Goal: Task Accomplishment & Management: Use online tool/utility

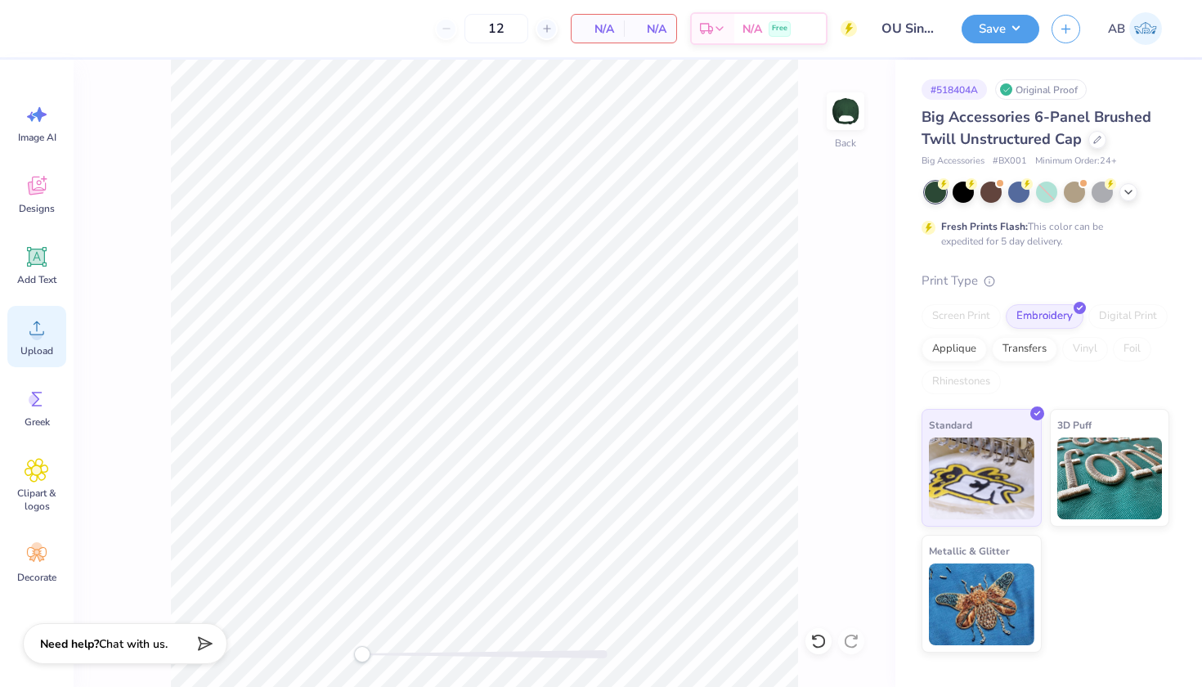
click at [38, 335] on icon at bounding box center [37, 328] width 25 height 25
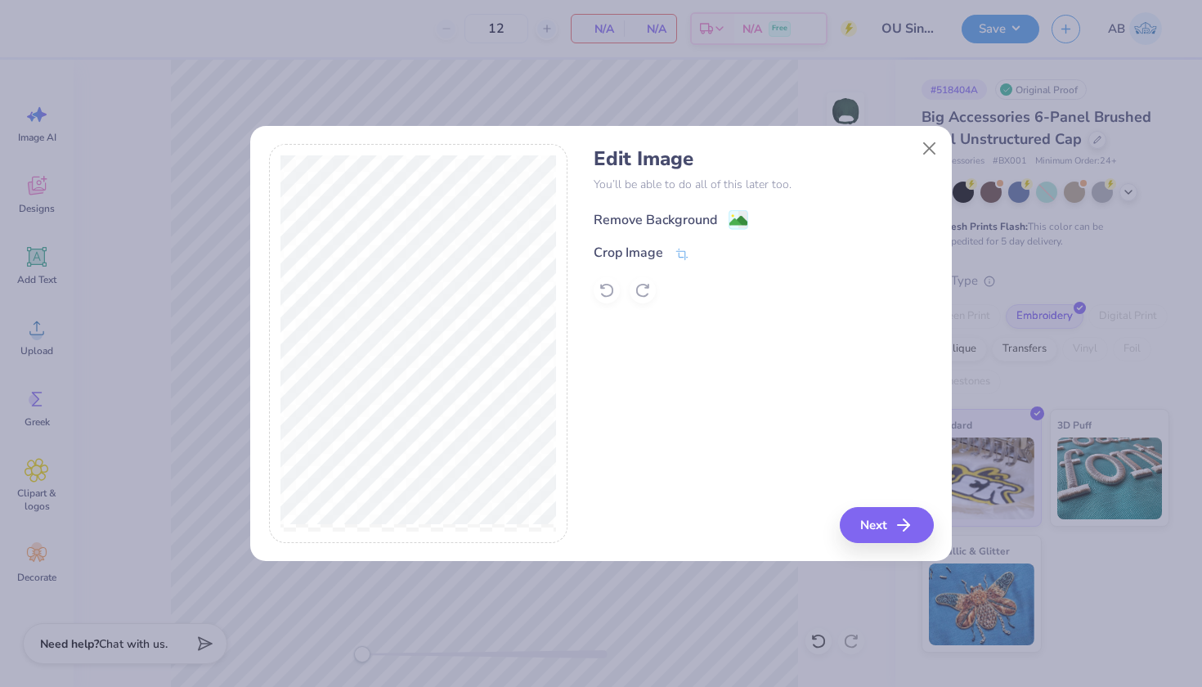
click at [669, 213] on div "Remove Background" at bounding box center [654, 220] width 123 height 20
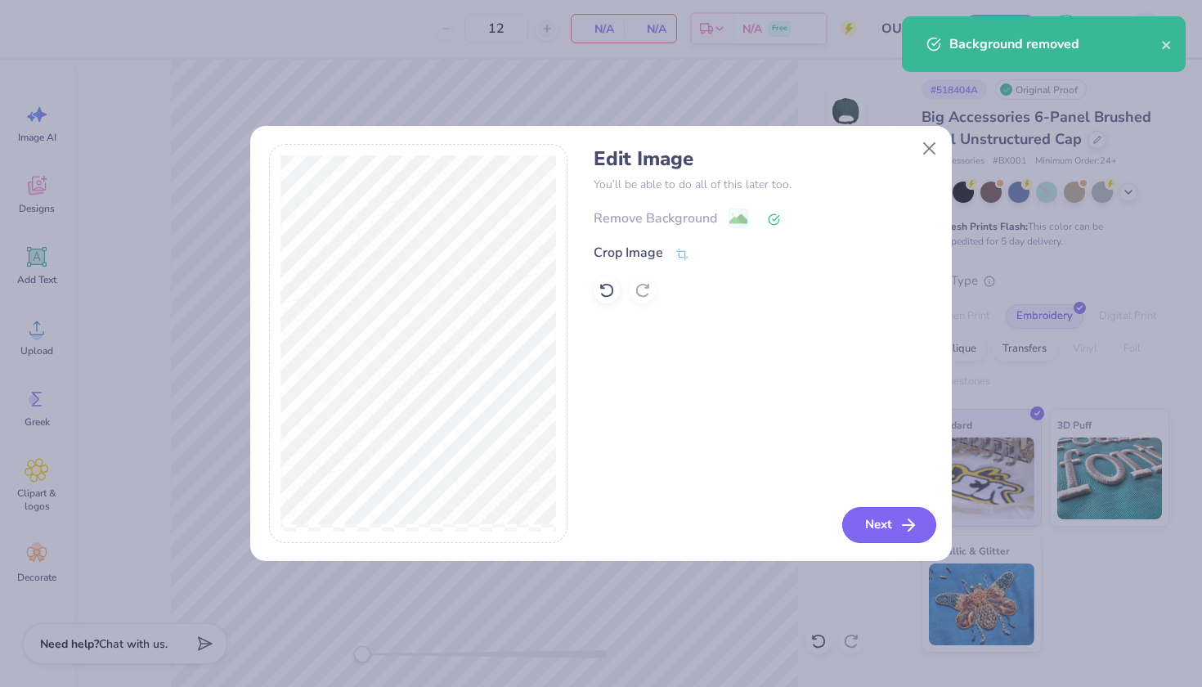
click at [883, 531] on button "Next" at bounding box center [889, 525] width 94 height 36
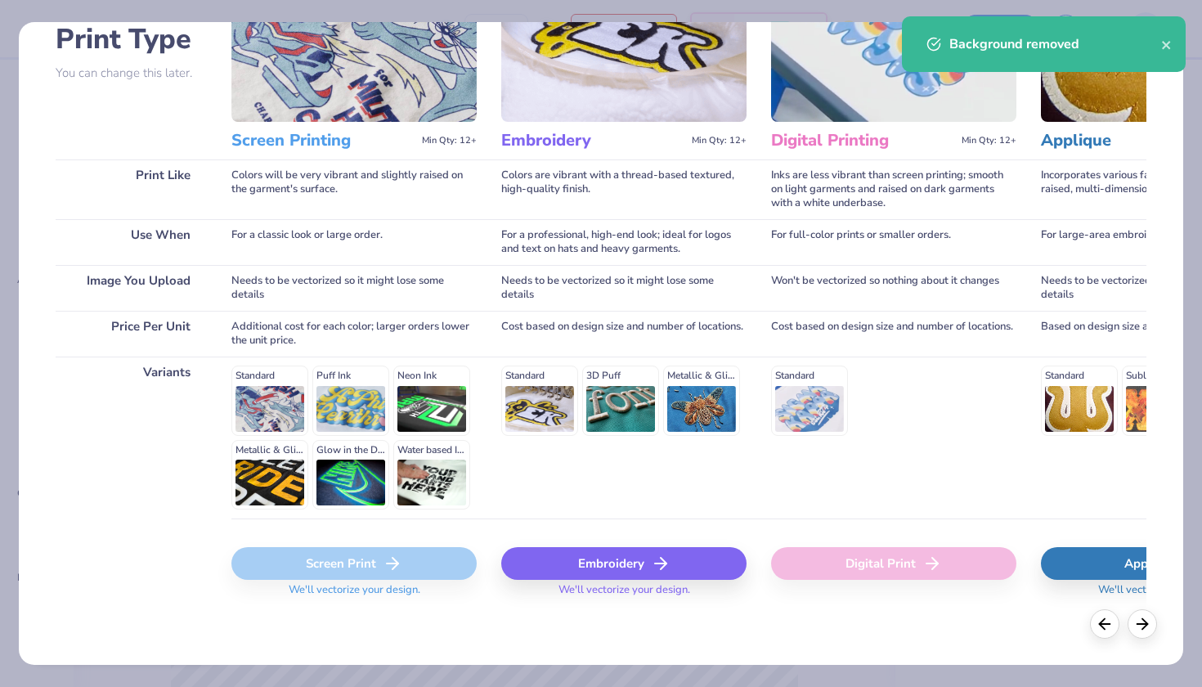
scroll to position [128, 0]
click at [593, 557] on div "Embroidery" at bounding box center [623, 564] width 245 height 33
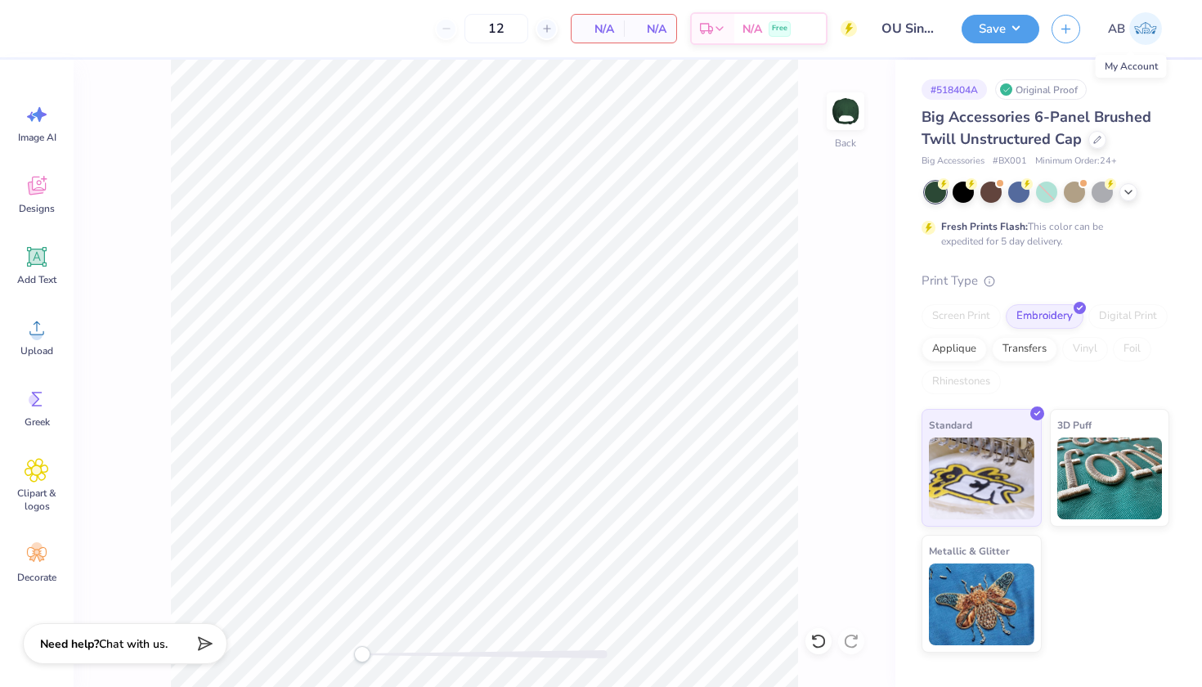
click at [1117, 29] on span "AB" at bounding box center [1116, 29] width 17 height 19
click at [1123, 35] on span "AB" at bounding box center [1116, 29] width 17 height 19
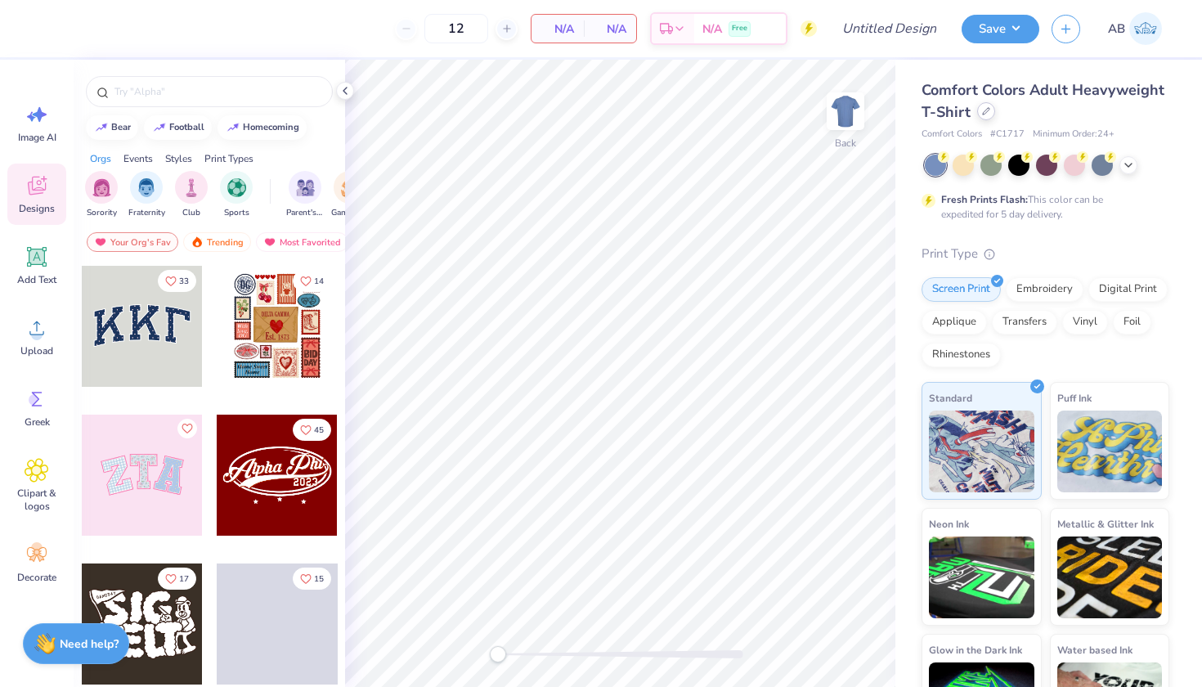
click at [983, 117] on div at bounding box center [986, 111] width 18 height 18
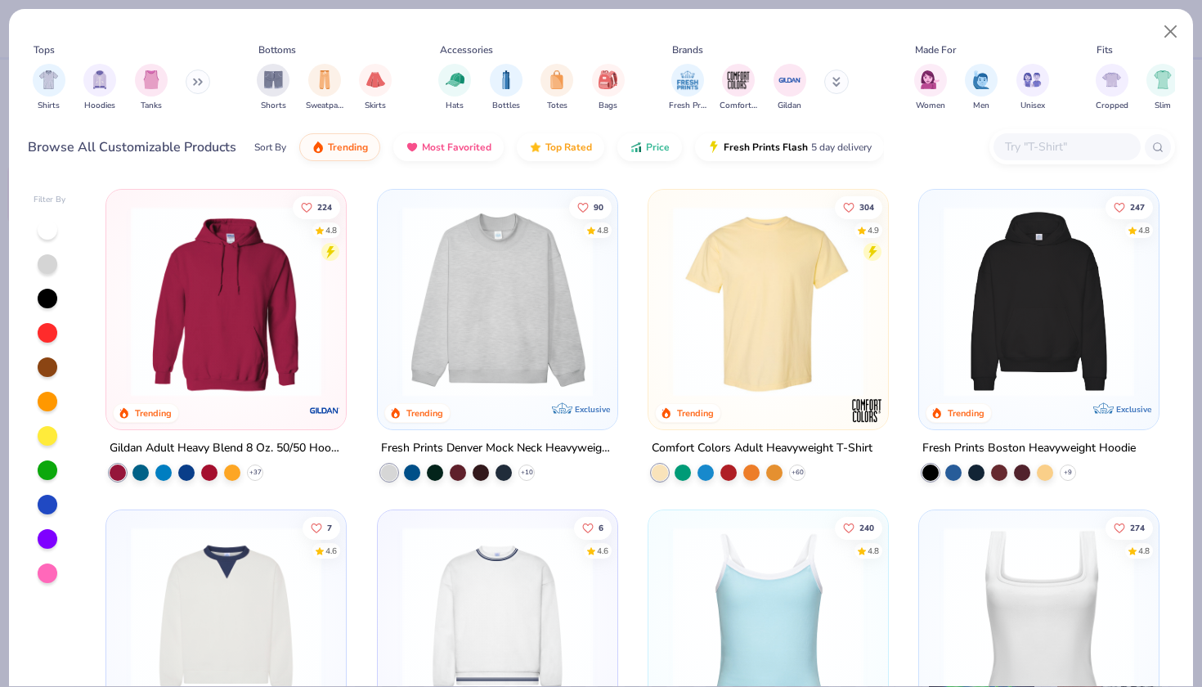
click at [46, 460] on div at bounding box center [48, 470] width 20 height 20
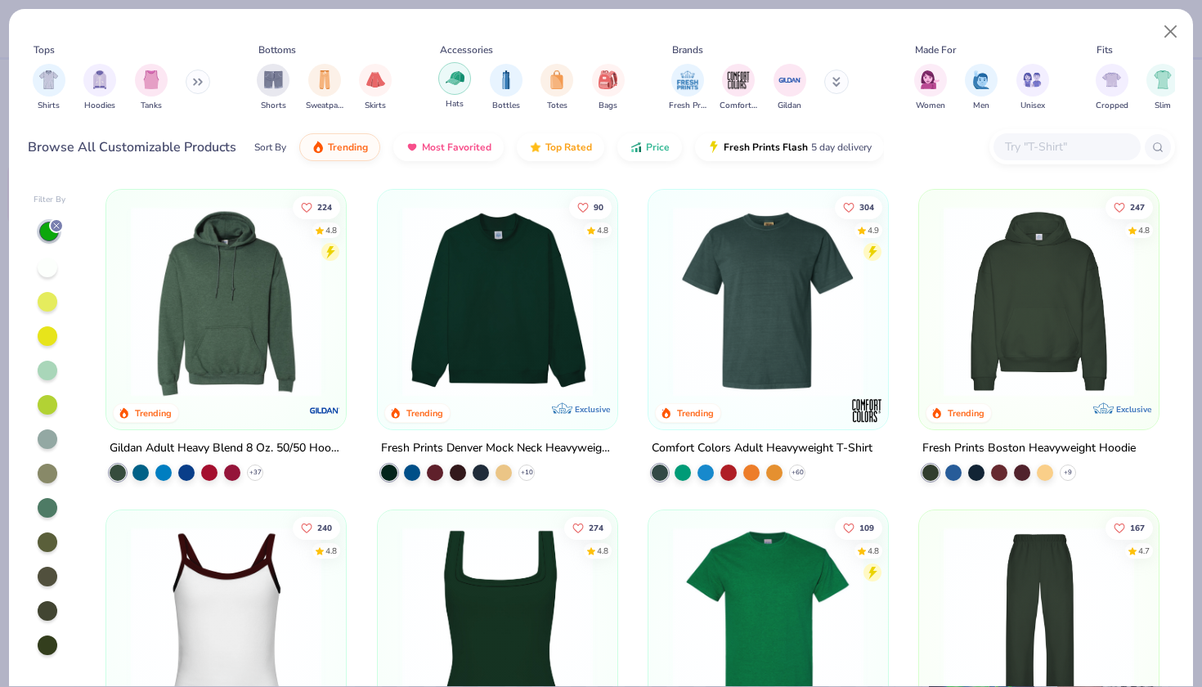
click at [462, 69] on img "filter for Hats" at bounding box center [455, 78] width 19 height 19
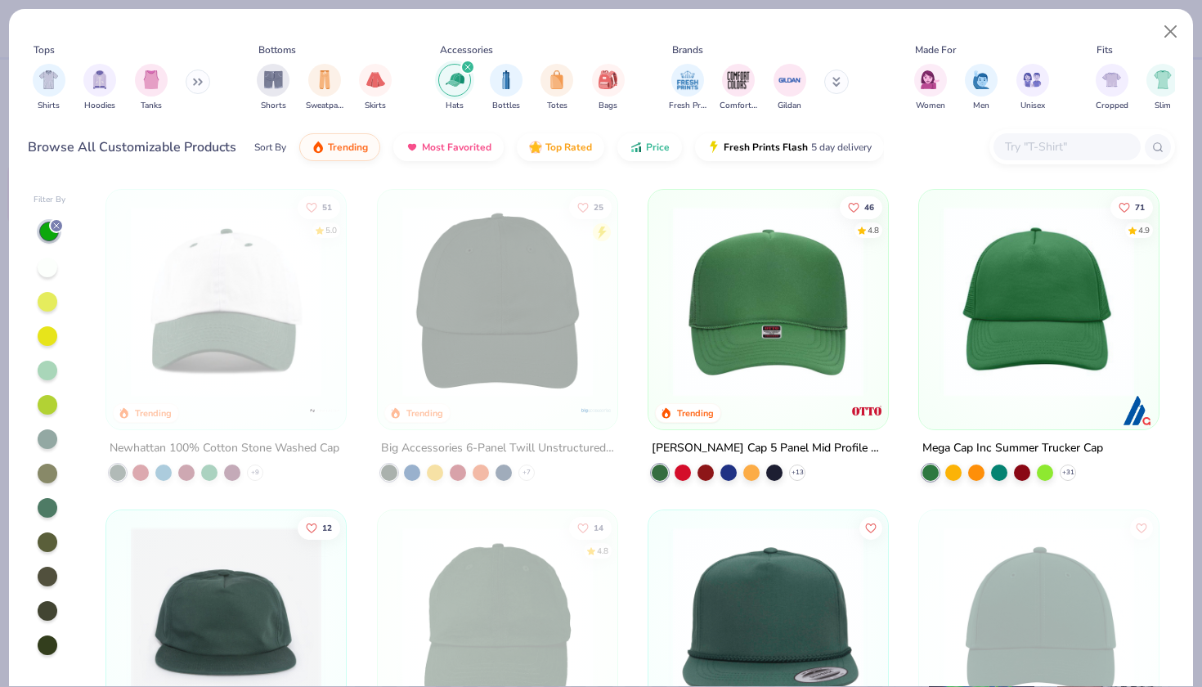
click at [50, 635] on div at bounding box center [48, 645] width 20 height 20
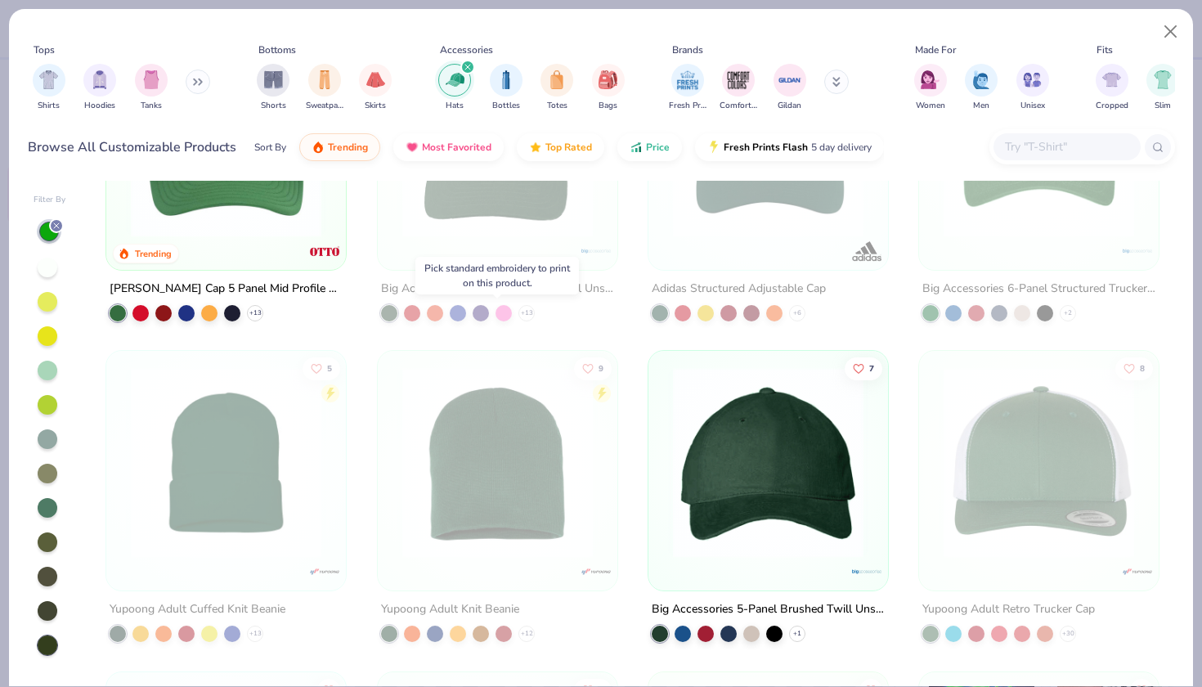
scroll to position [185, 0]
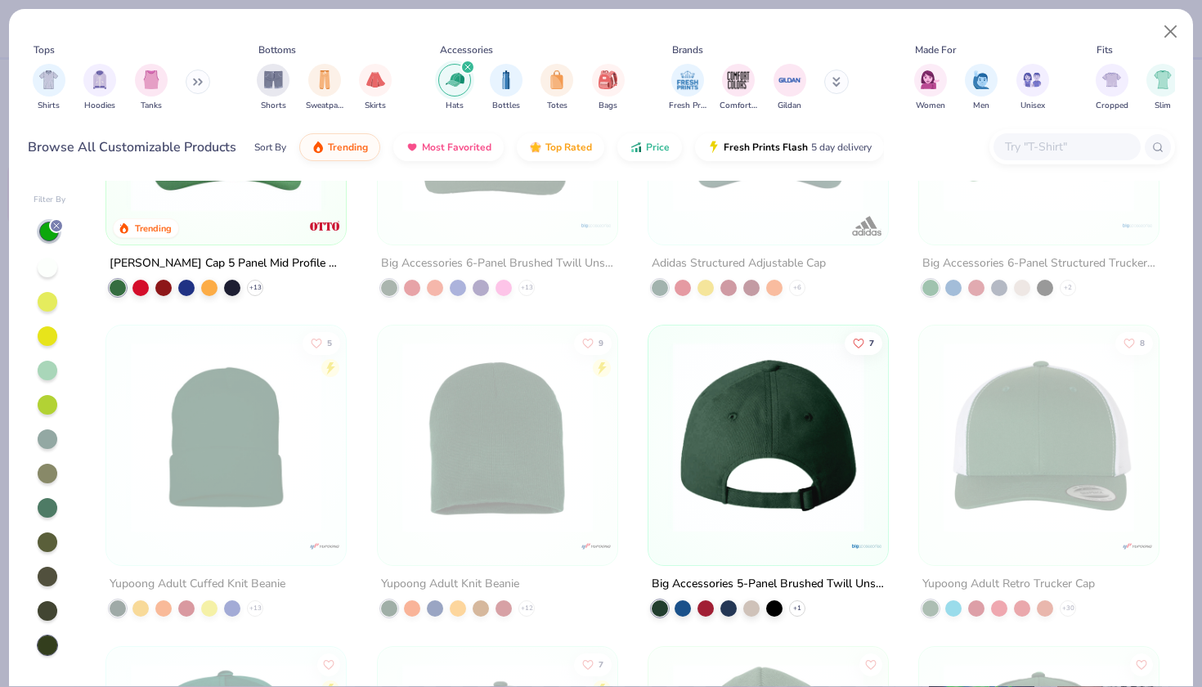
click at [738, 386] on img at bounding box center [768, 437] width 207 height 190
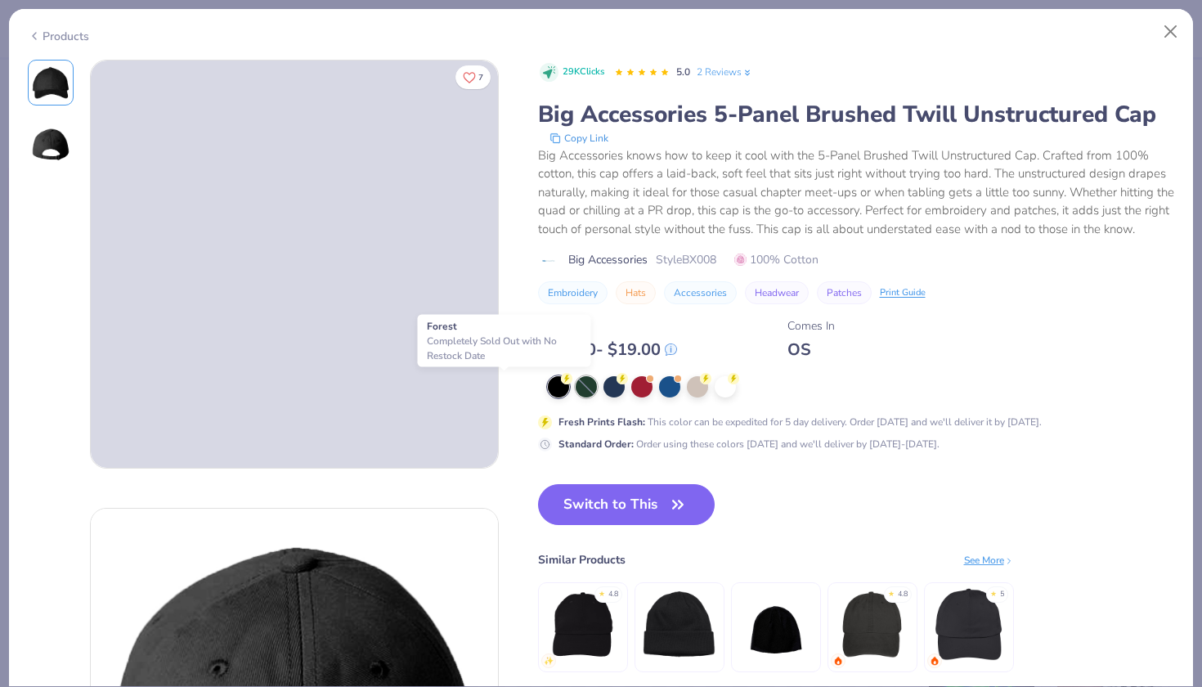
click at [575, 387] on div at bounding box center [585, 386] width 21 height 21
click at [1174, 29] on button "Close" at bounding box center [1170, 31] width 31 height 31
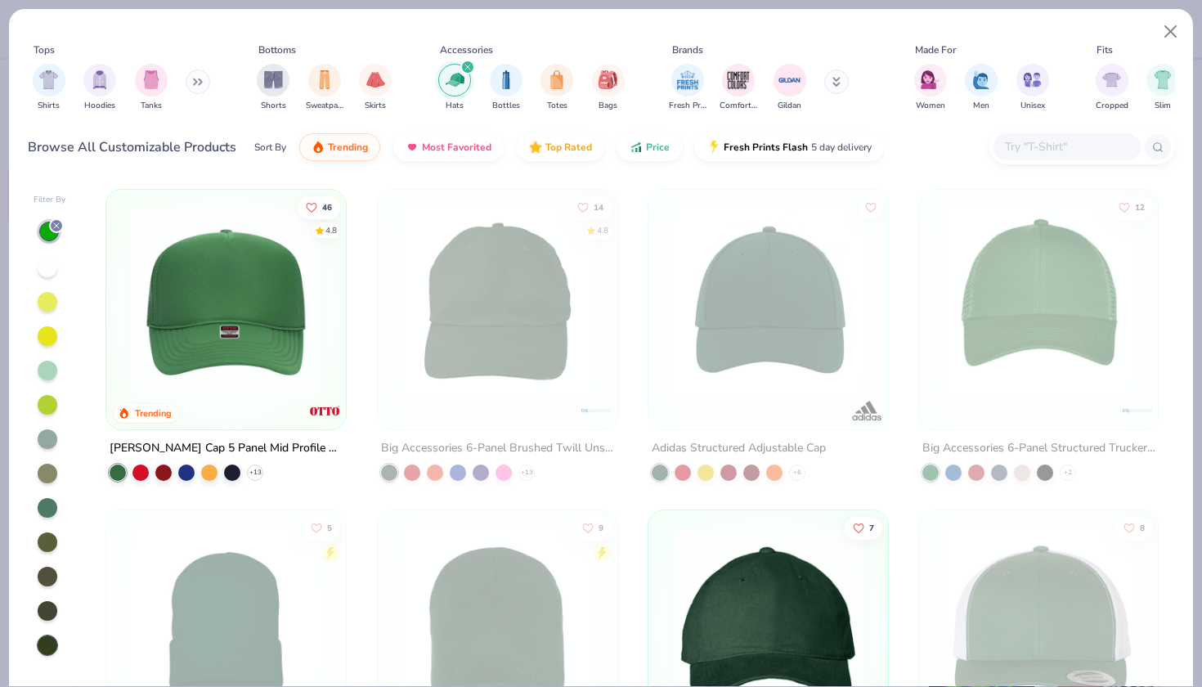
click at [47, 635] on div at bounding box center [48, 645] width 20 height 20
click at [56, 223] on line at bounding box center [56, 225] width 5 height 5
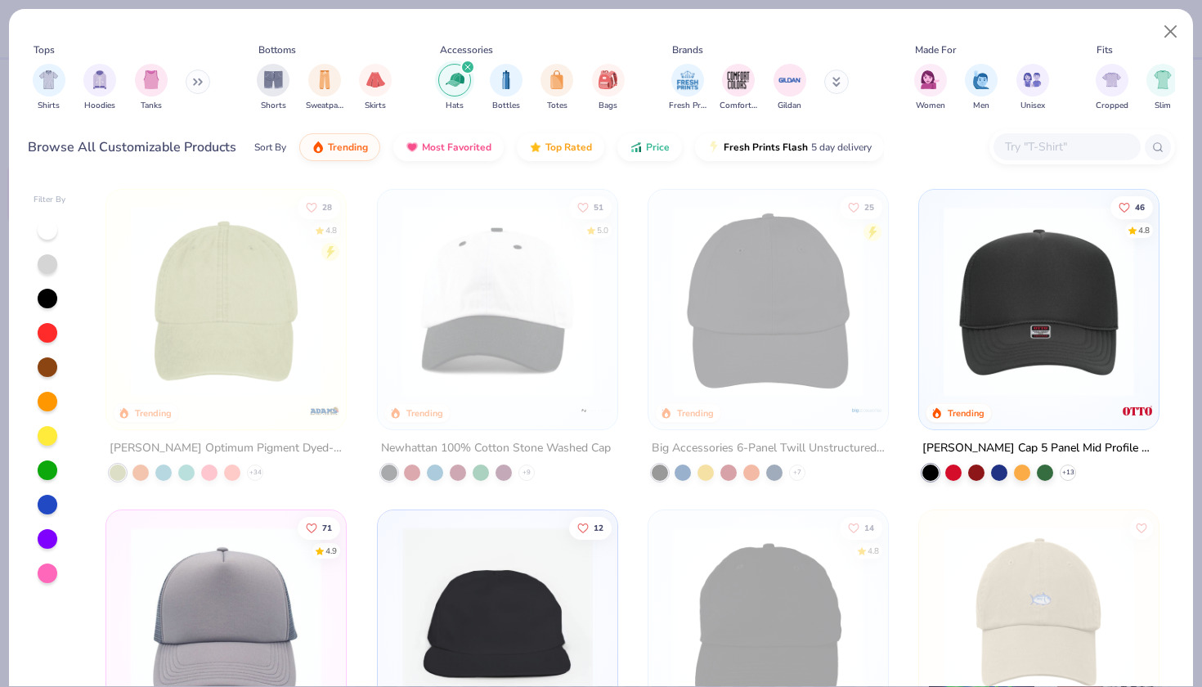
click at [43, 460] on div at bounding box center [48, 470] width 20 height 20
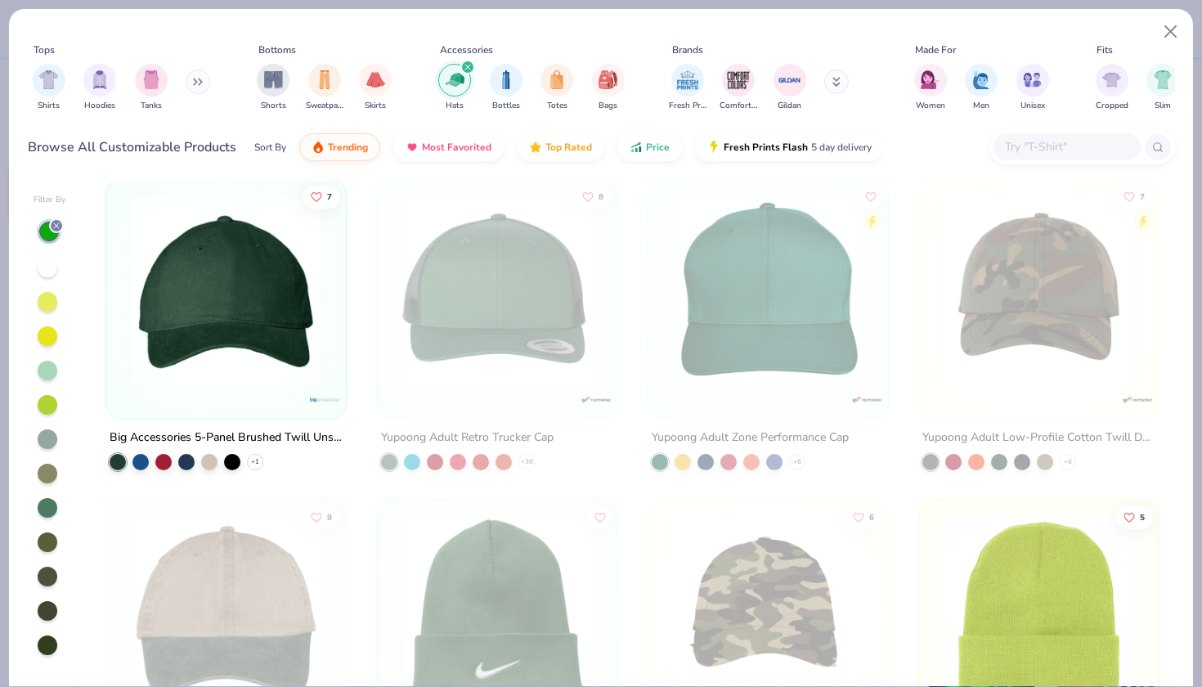
scroll to position [863, 0]
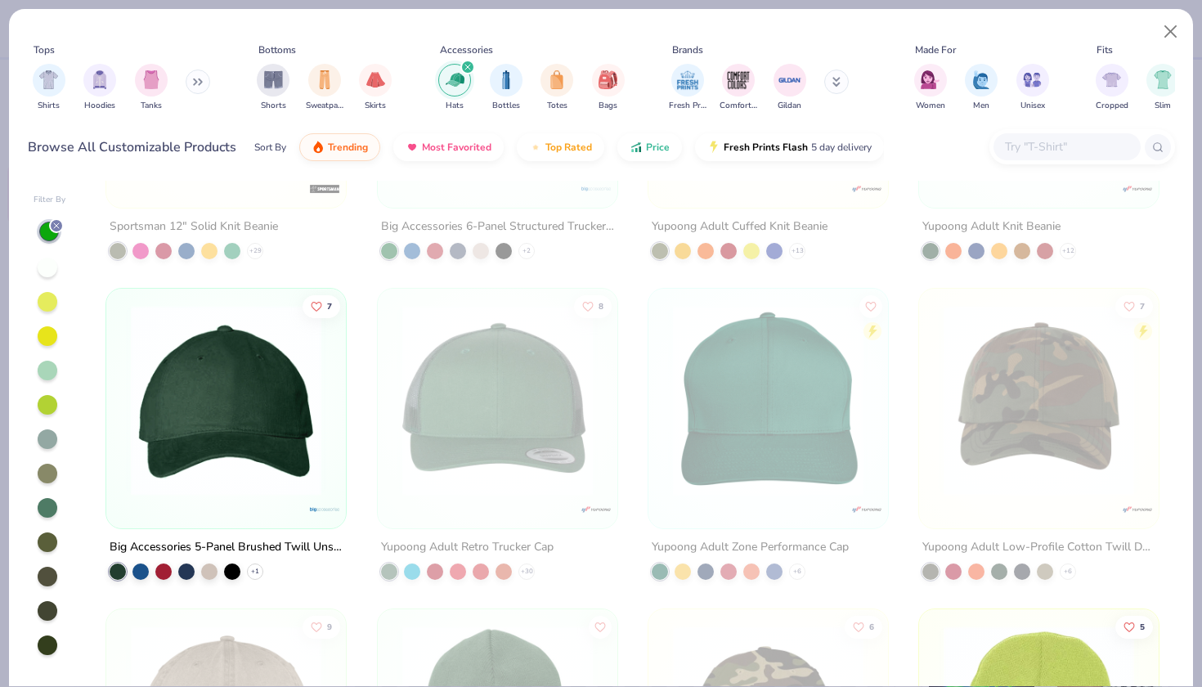
click at [213, 401] on img at bounding box center [226, 400] width 207 height 190
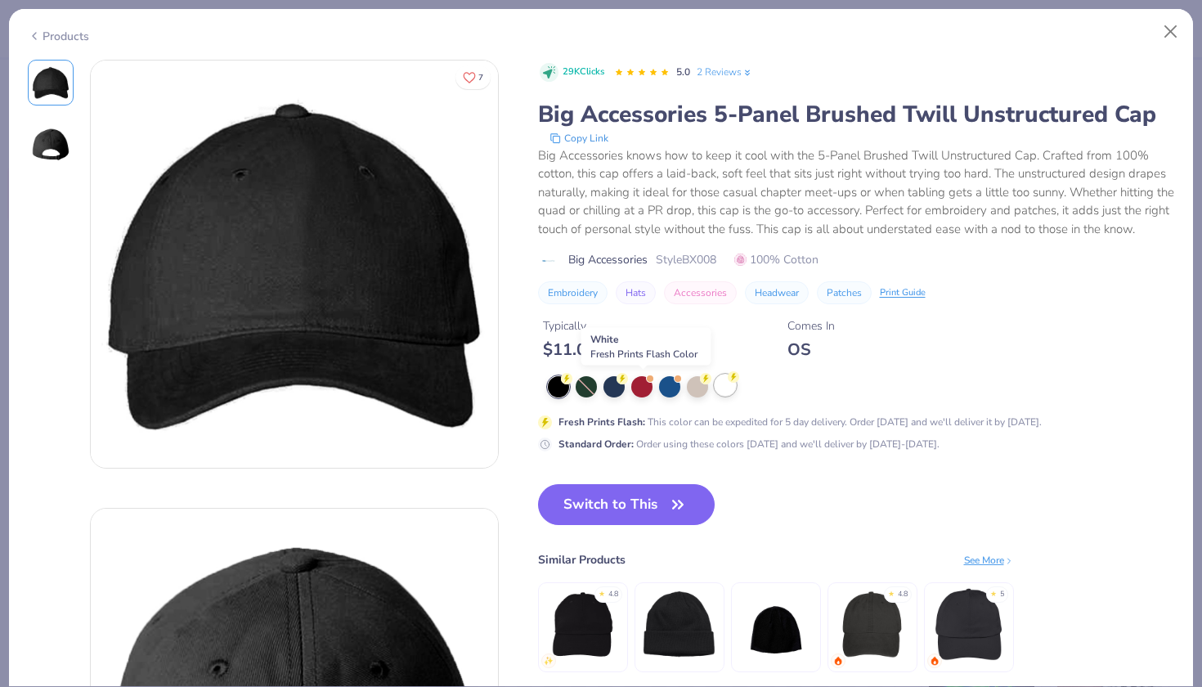
click at [714, 386] on div at bounding box center [724, 384] width 21 height 21
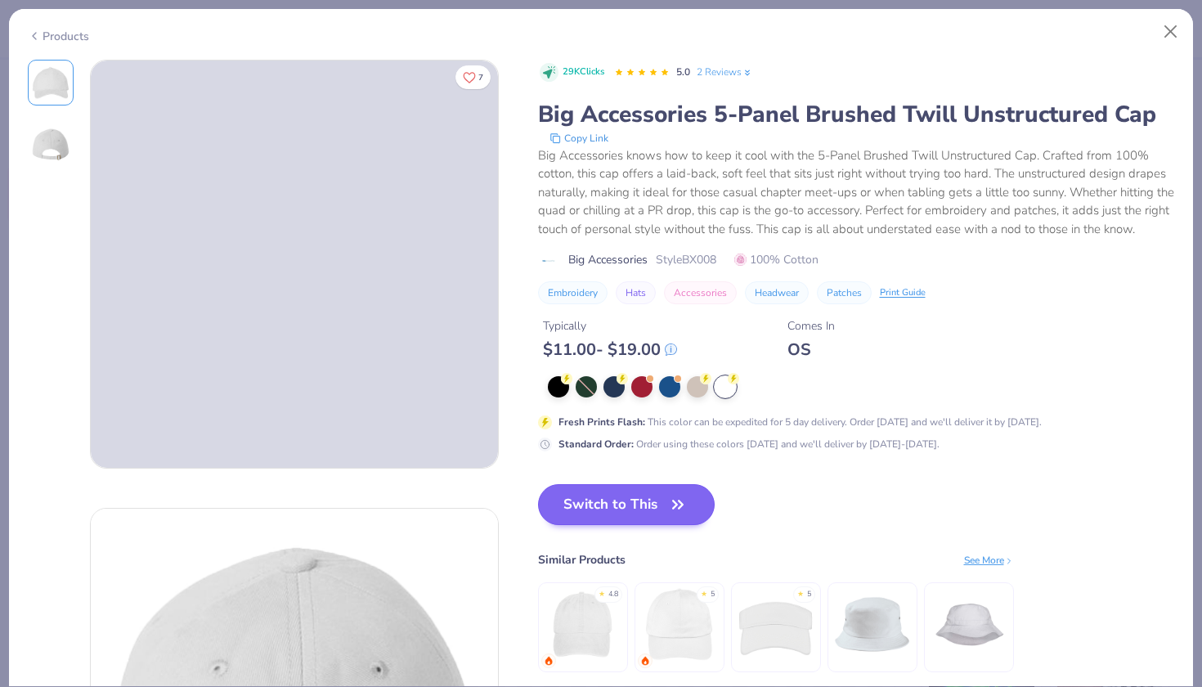
click at [546, 498] on button "Switch to This" at bounding box center [626, 504] width 177 height 41
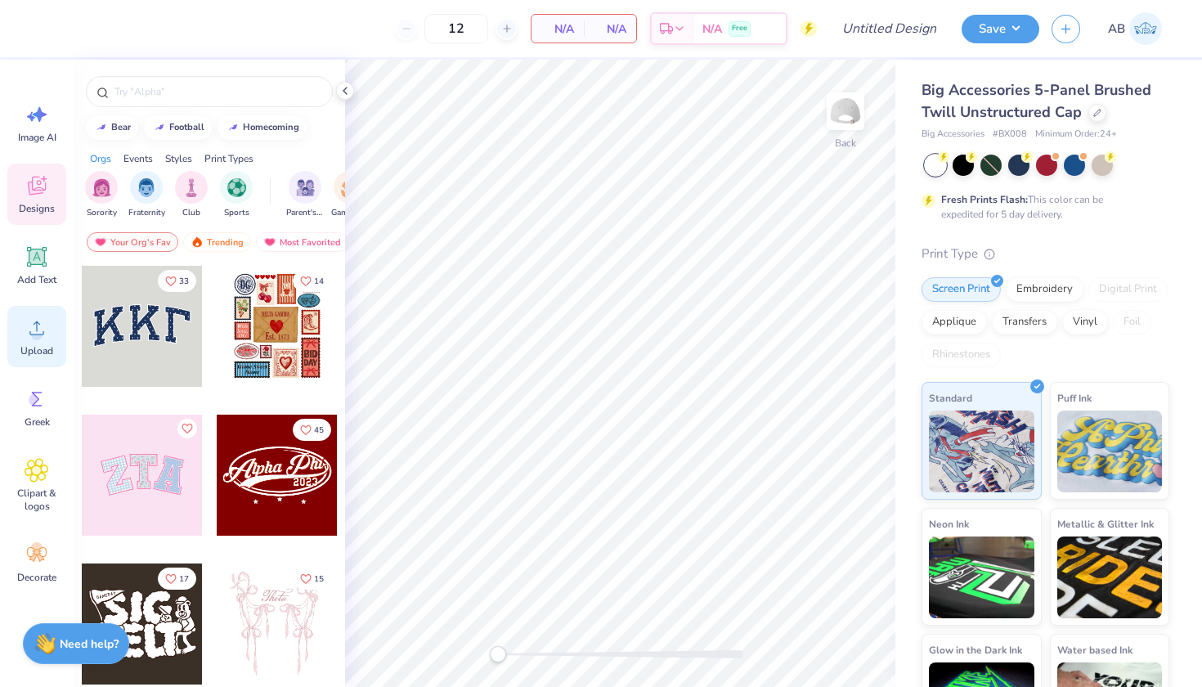
click at [44, 329] on icon at bounding box center [37, 328] width 25 height 25
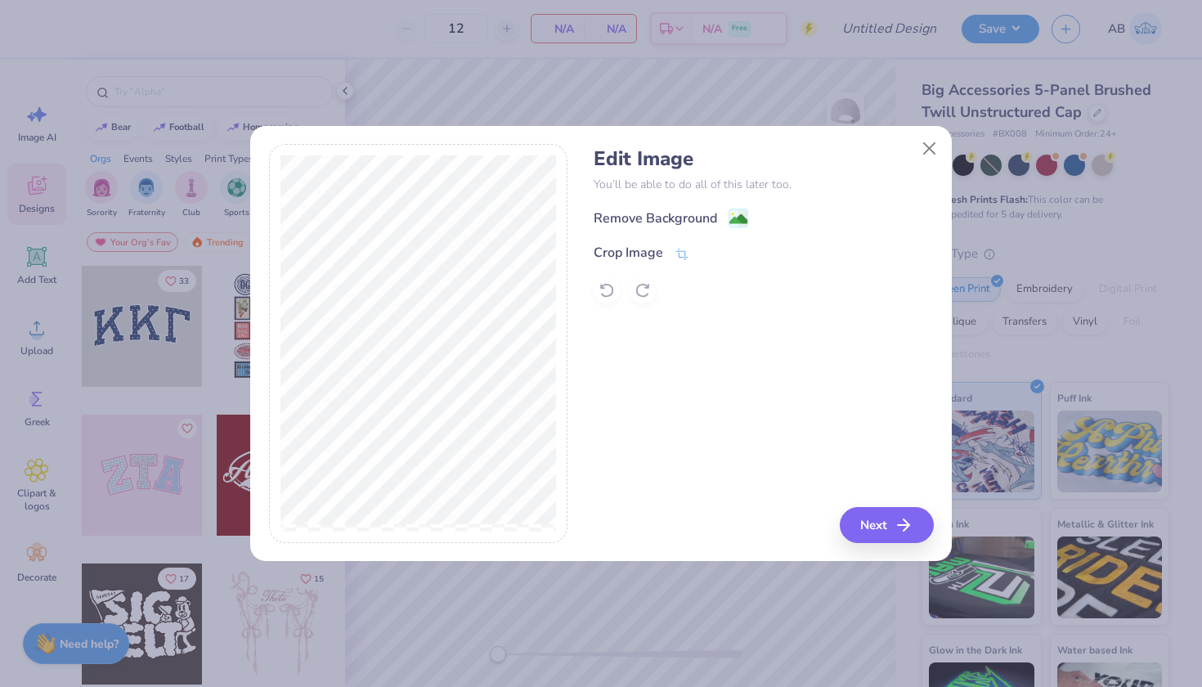
click at [652, 208] on div "Remove Background" at bounding box center [654, 218] width 123 height 20
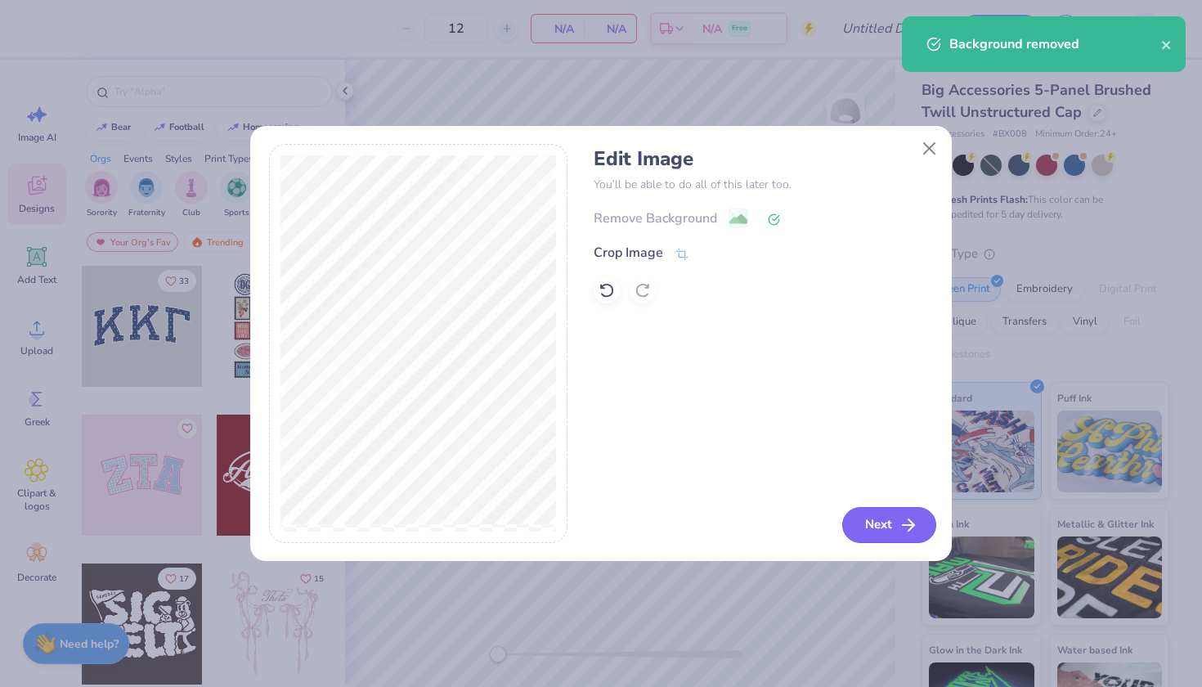
click at [871, 537] on button "Next" at bounding box center [889, 525] width 94 height 36
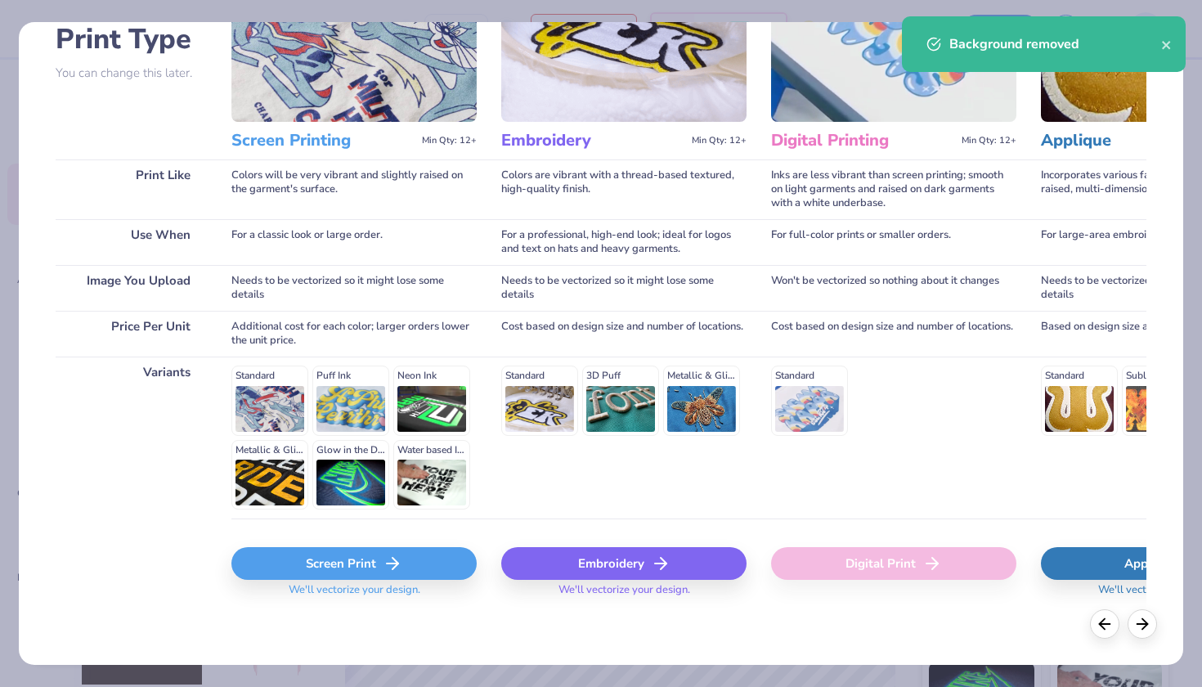
click at [643, 556] on div "Embroidery" at bounding box center [623, 563] width 245 height 33
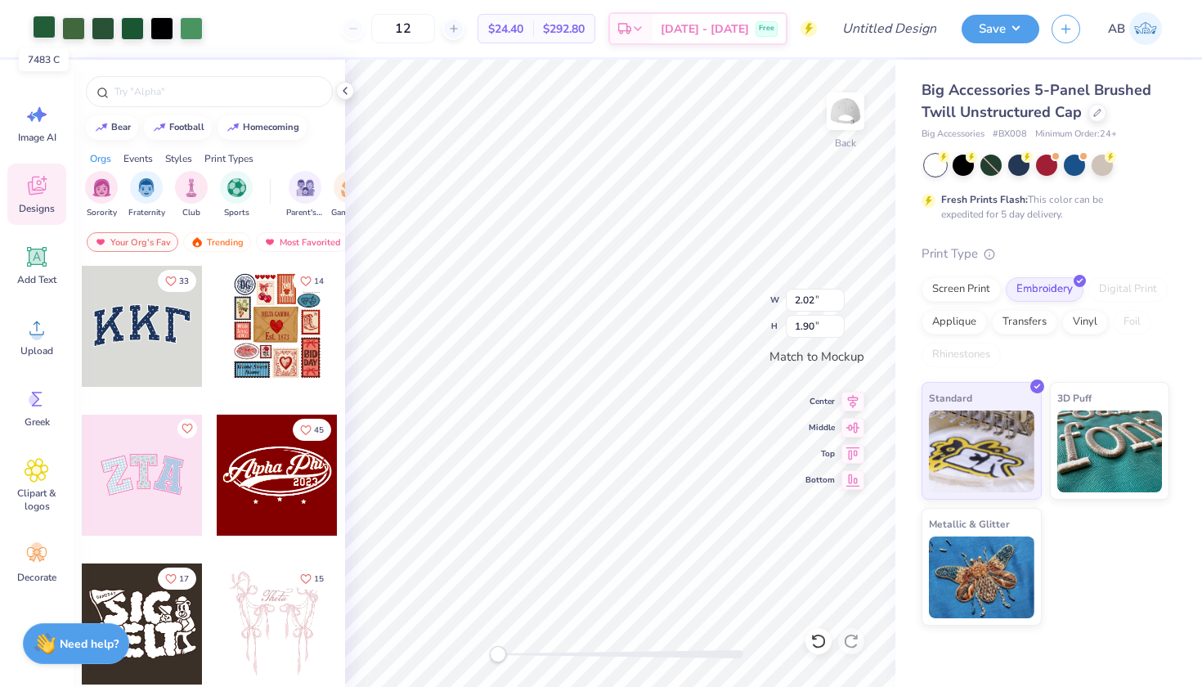
click at [49, 29] on div at bounding box center [44, 27] width 23 height 23
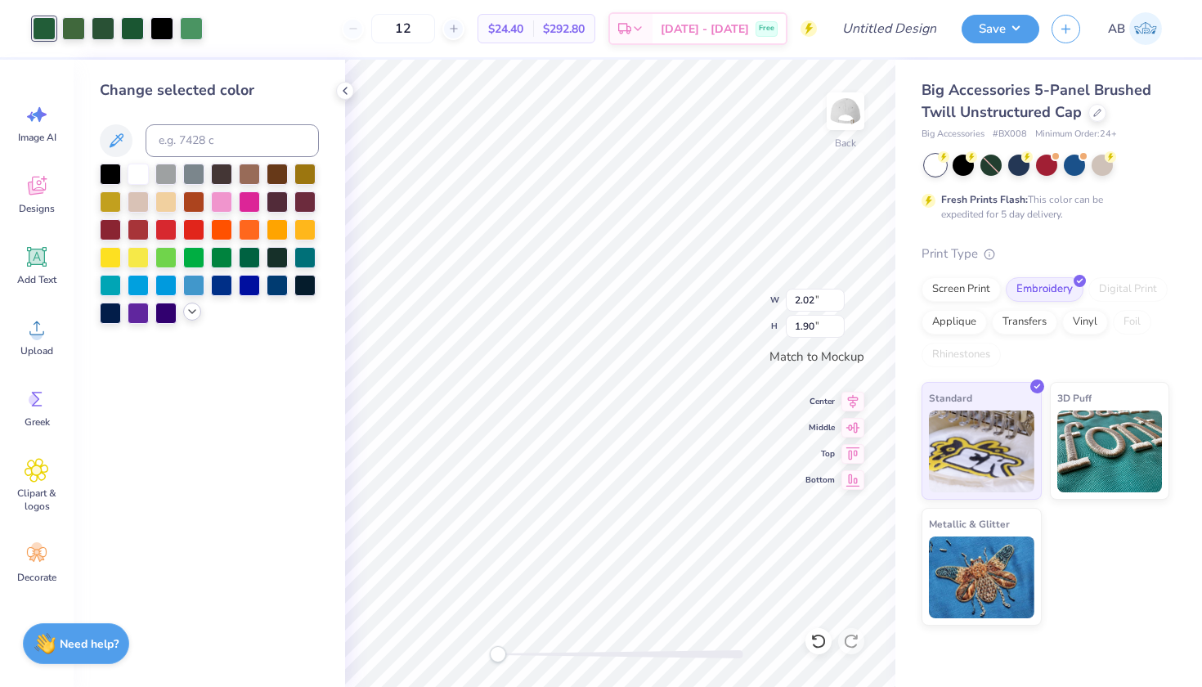
click at [193, 318] on icon at bounding box center [192, 311] width 13 height 13
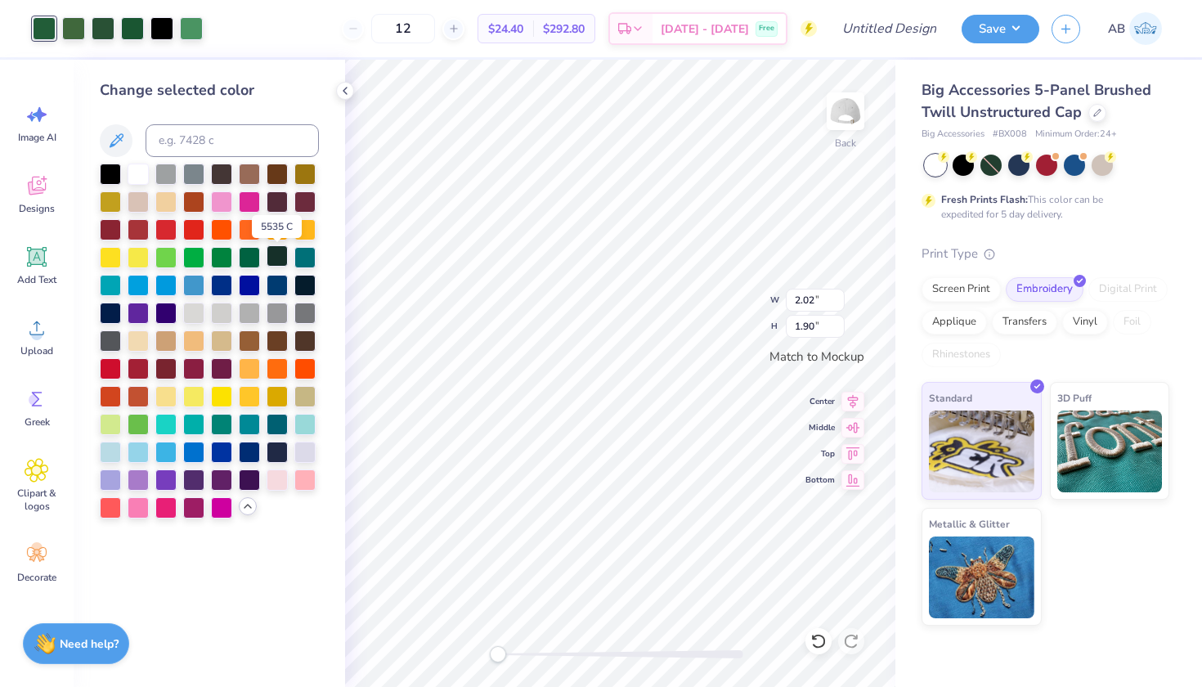
click at [275, 261] on div at bounding box center [276, 255] width 21 height 21
click at [71, 30] on div at bounding box center [73, 27] width 23 height 23
click at [273, 262] on div at bounding box center [276, 255] width 21 height 21
click at [82, 26] on div at bounding box center [73, 27] width 23 height 23
click at [271, 259] on div at bounding box center [276, 255] width 21 height 21
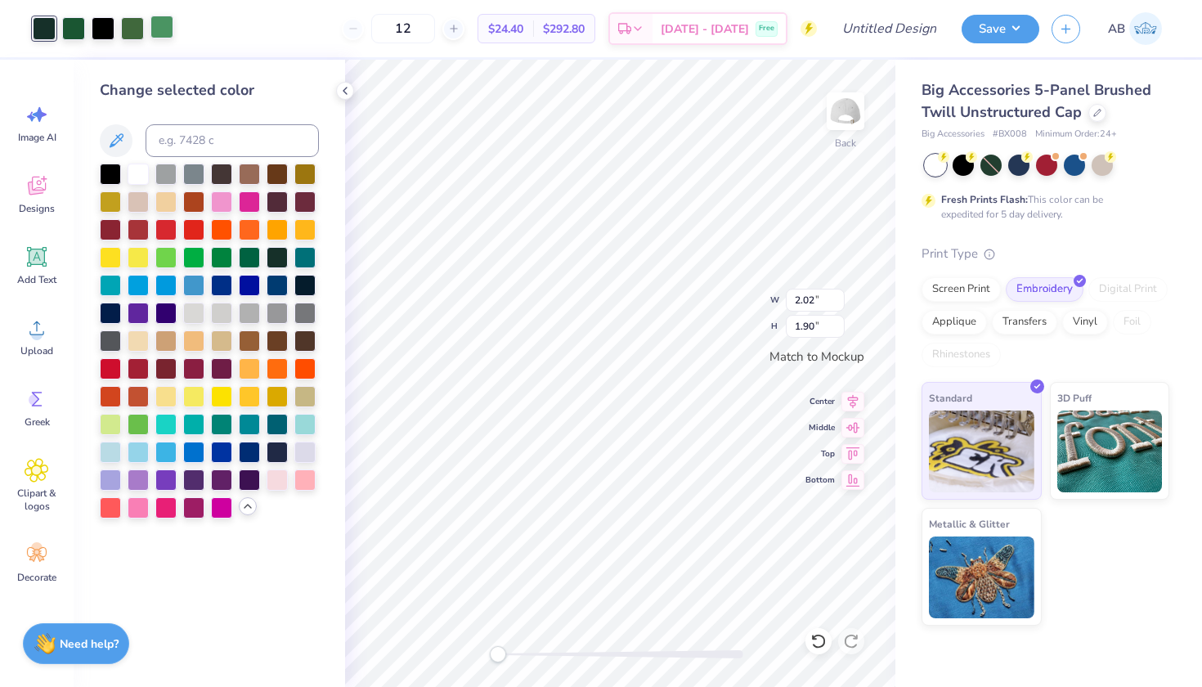
click at [159, 35] on div at bounding box center [161, 27] width 23 height 23
click at [279, 260] on div at bounding box center [276, 255] width 21 height 21
click at [131, 28] on div at bounding box center [132, 27] width 23 height 23
click at [268, 264] on div at bounding box center [276, 255] width 21 height 21
click at [105, 29] on div at bounding box center [103, 27] width 23 height 23
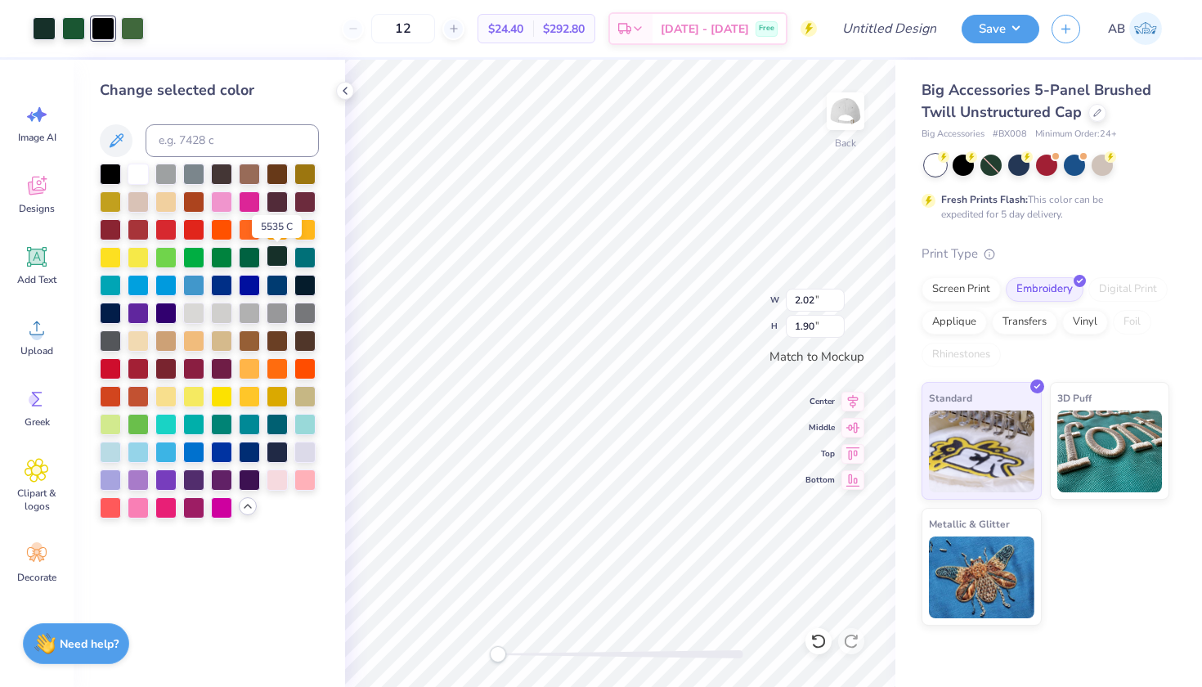
click at [278, 262] on div at bounding box center [276, 255] width 21 height 21
click at [79, 27] on div at bounding box center [73, 27] width 23 height 23
click at [271, 265] on div at bounding box center [276, 255] width 21 height 21
click at [73, 24] on div at bounding box center [73, 27] width 23 height 23
click at [272, 265] on div at bounding box center [276, 255] width 21 height 21
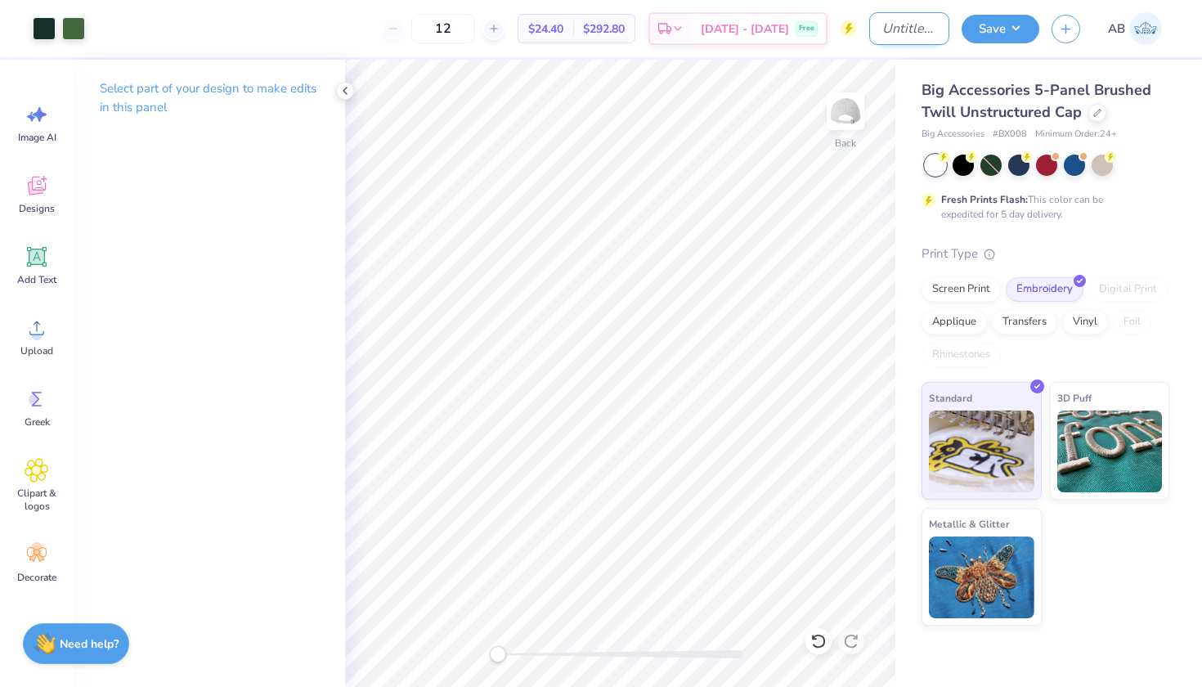
click at [893, 29] on input "Design Title" at bounding box center [909, 28] width 80 height 33
type input "OU Singers Hat 2"
click at [1022, 31] on button "Save" at bounding box center [1000, 26] width 78 height 29
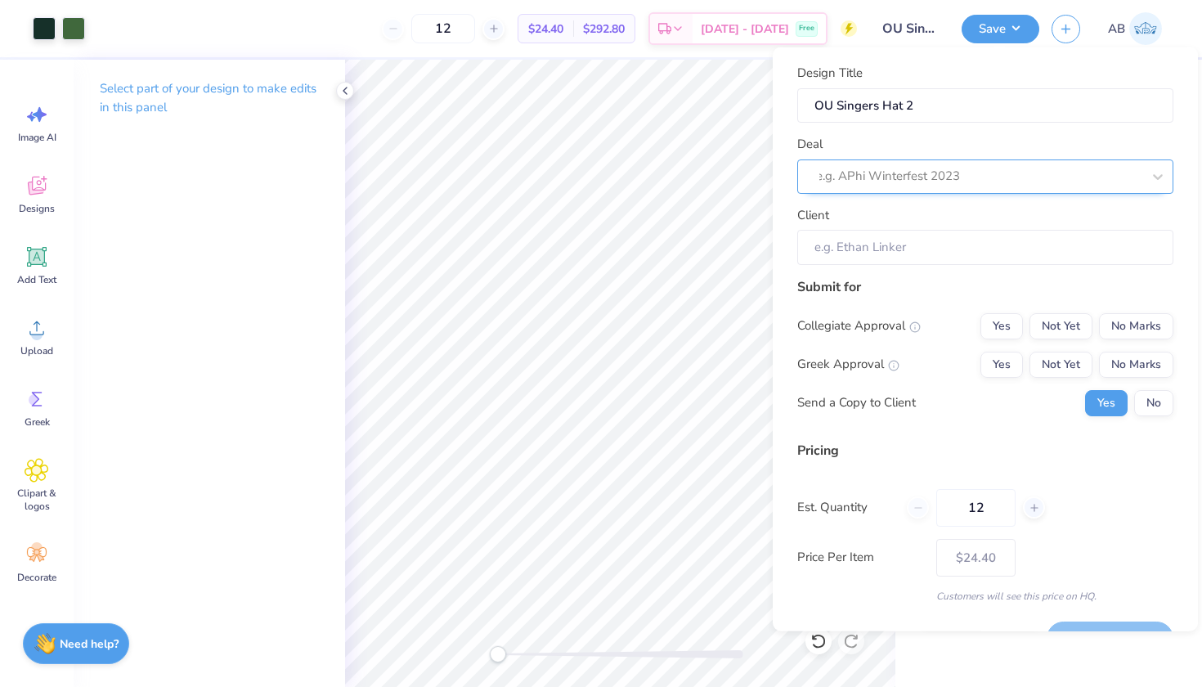
click at [885, 181] on div "e.g. APhi Winterfest 2023" at bounding box center [978, 176] width 325 height 19
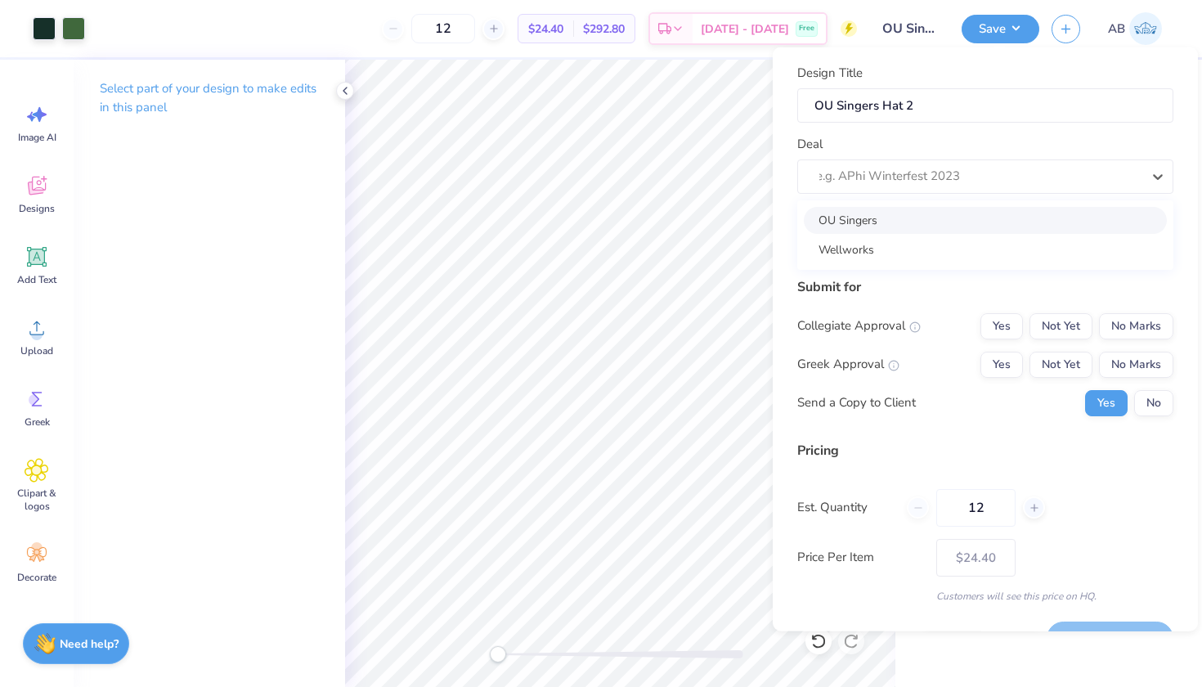
click at [861, 222] on div "OU Singers" at bounding box center [985, 219] width 363 height 27
type input "[PERSON_NAME]"
click at [862, 249] on input "[PERSON_NAME]" at bounding box center [985, 247] width 376 height 35
click at [889, 248] on input "[PERSON_NAME]" at bounding box center [985, 247] width 376 height 35
click at [916, 249] on input "[PERSON_NAME]" at bounding box center [985, 247] width 376 height 35
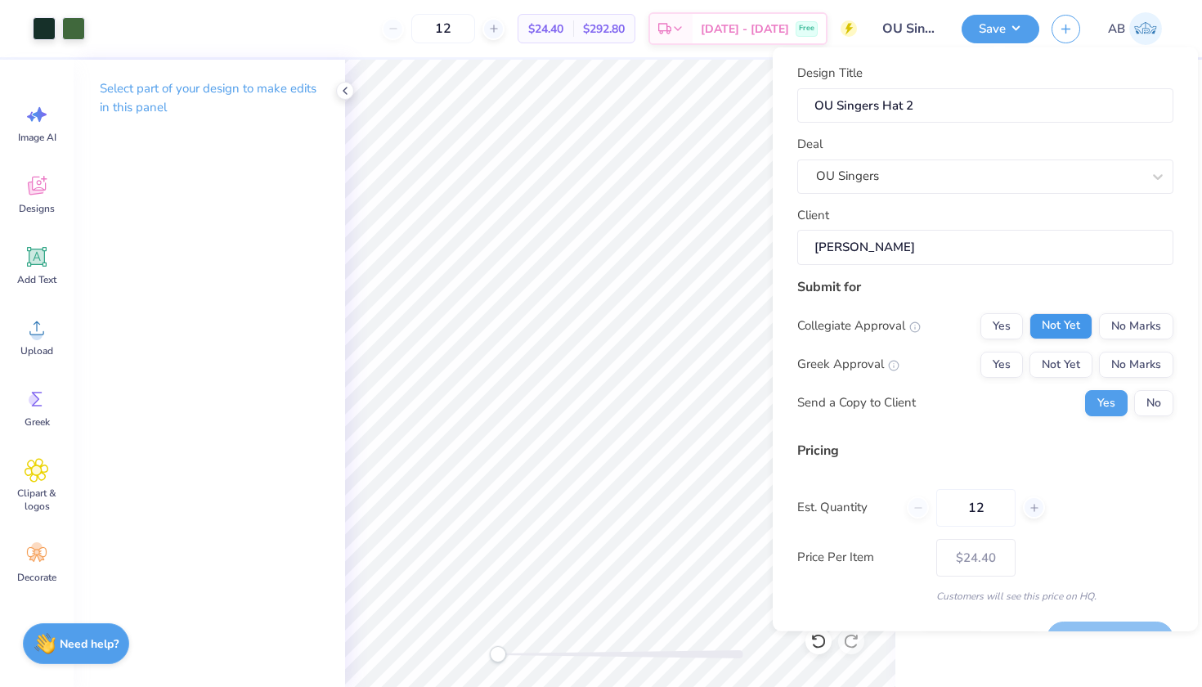
click at [1069, 325] on button "Not Yet" at bounding box center [1060, 325] width 63 height 26
click at [1132, 354] on button "No Marks" at bounding box center [1136, 364] width 74 height 26
click at [1160, 395] on button "No" at bounding box center [1153, 402] width 39 height 26
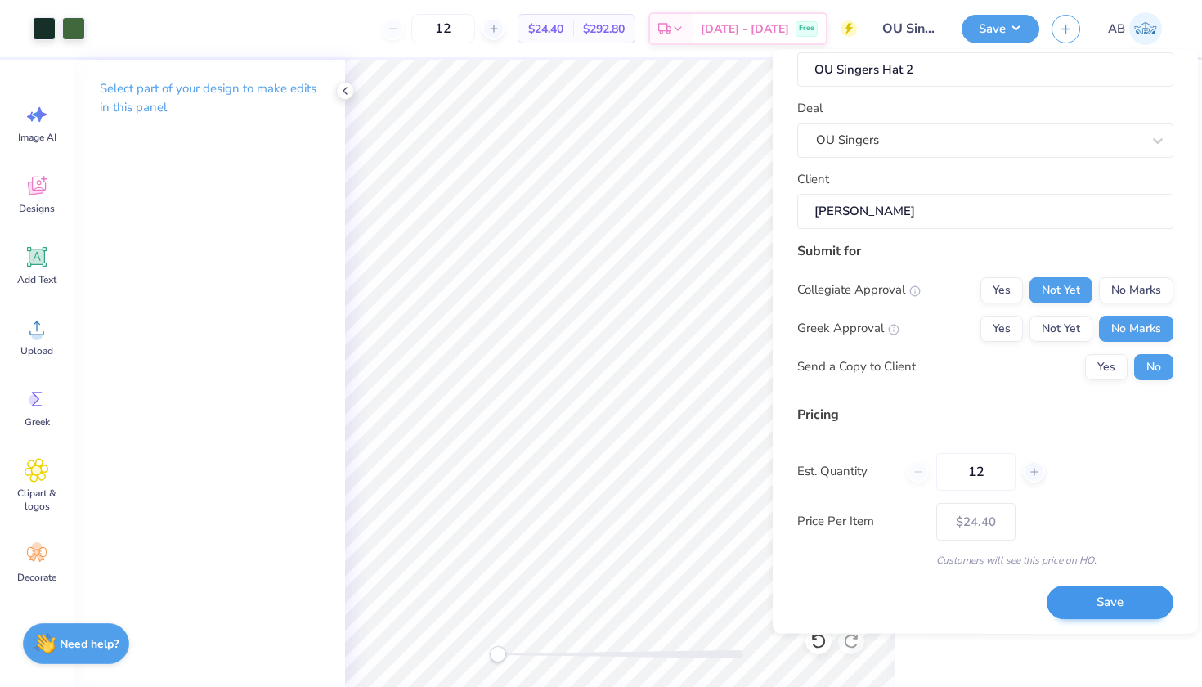
scroll to position [38, 0]
click at [1130, 594] on button "Save" at bounding box center [1109, 603] width 127 height 34
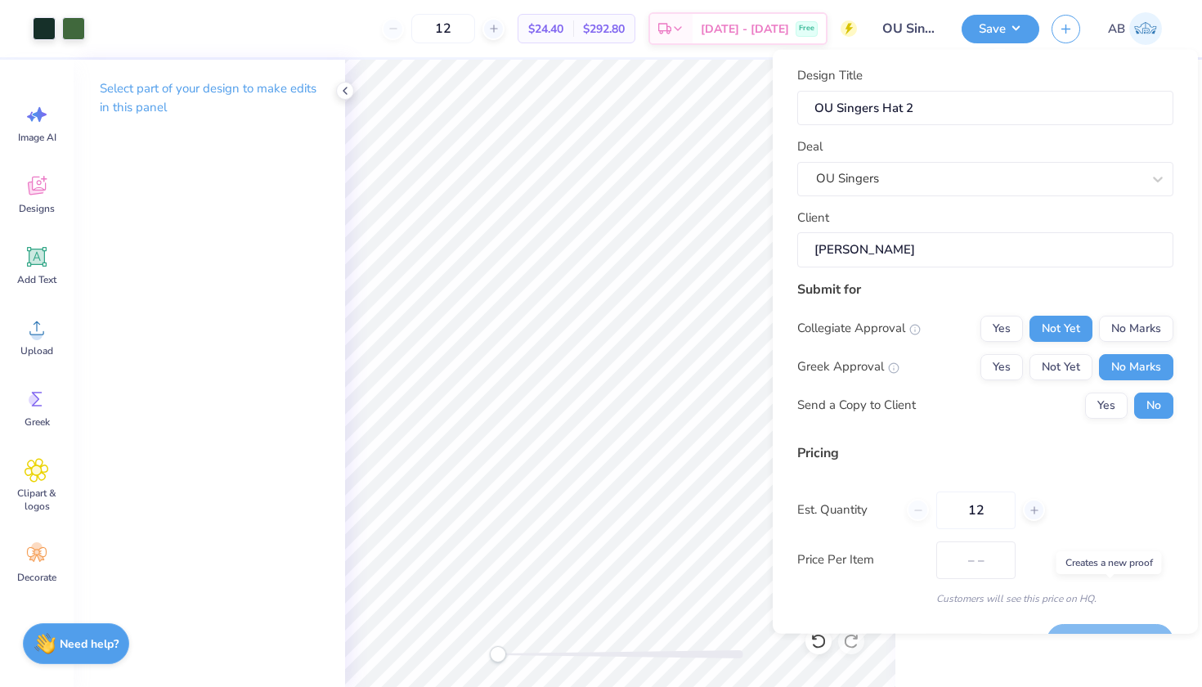
type input "$24.40"
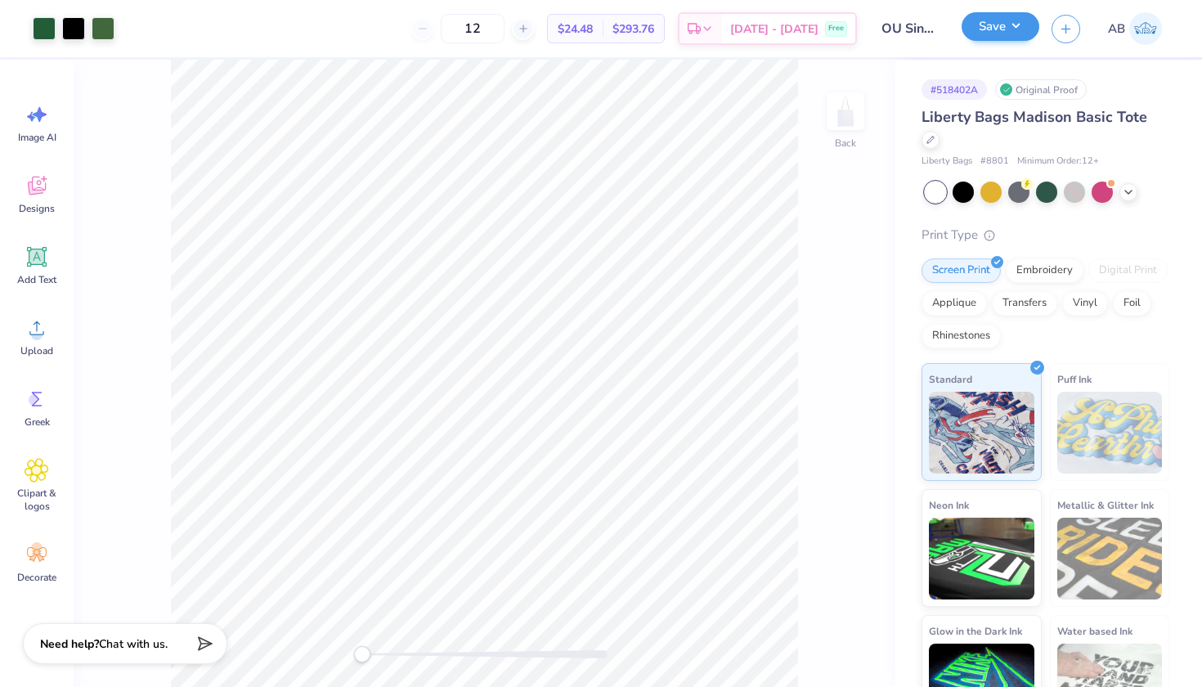
click at [1018, 34] on button "Save" at bounding box center [1000, 26] width 78 height 29
